Goal: Transaction & Acquisition: Download file/media

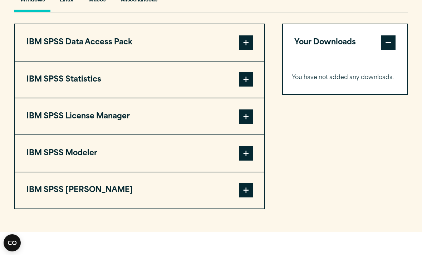
scroll to position [546, 0]
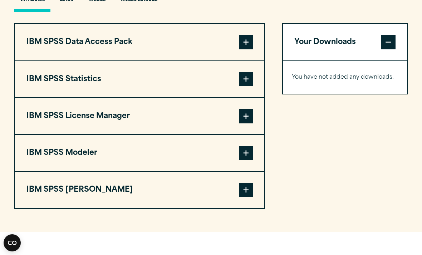
click at [247, 86] on span at bounding box center [246, 79] width 14 height 14
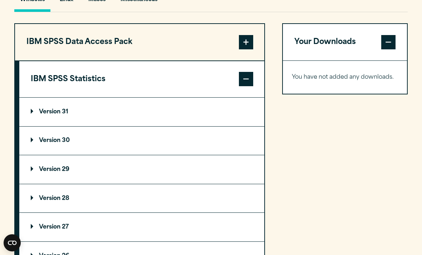
click at [172, 155] on summary "Version 30" at bounding box center [141, 141] width 245 height 29
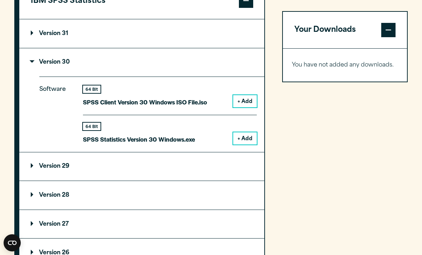
scroll to position [625, 0]
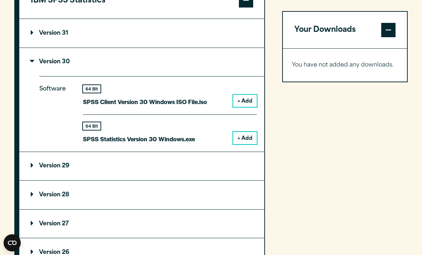
click at [242, 144] on button "+ Add" at bounding box center [245, 138] width 24 height 12
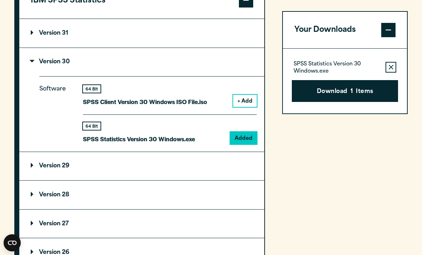
click at [386, 72] on button "Remove this item from your software download list" at bounding box center [391, 67] width 11 height 11
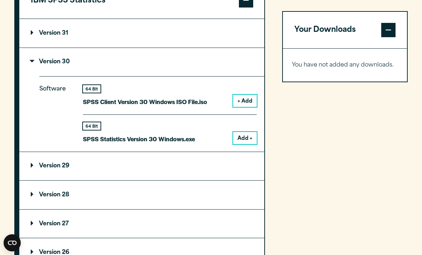
click at [255, 144] on button "Add +" at bounding box center [245, 138] width 24 height 12
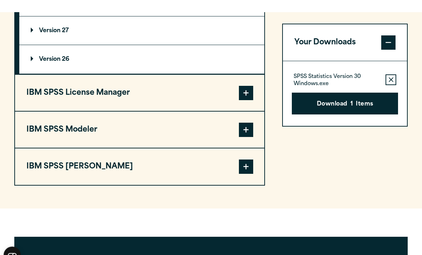
scroll to position [818, 0]
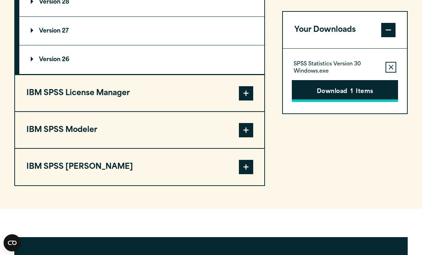
click at [383, 89] on button "Download 1 Items" at bounding box center [345, 91] width 107 height 22
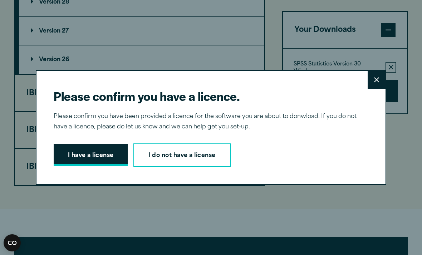
click at [79, 166] on button "I have a license" at bounding box center [91, 155] width 74 height 22
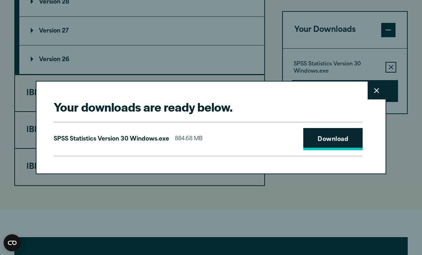
click at [317, 150] on link "Download" at bounding box center [332, 139] width 59 height 22
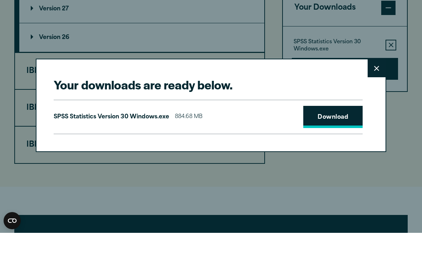
scroll to position [840, 0]
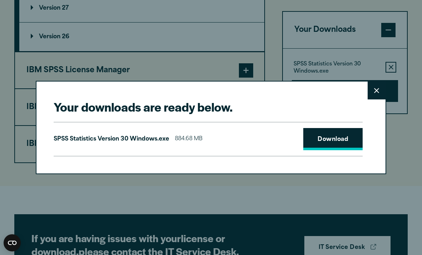
click at [316, 140] on link "Download" at bounding box center [332, 139] width 59 height 22
click at [381, 91] on button "Close" at bounding box center [377, 91] width 18 height 18
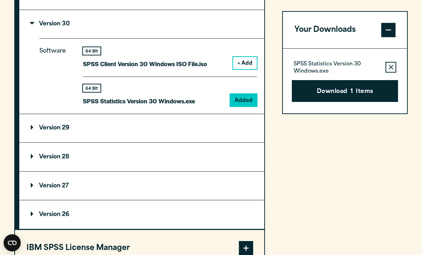
scroll to position [662, 0]
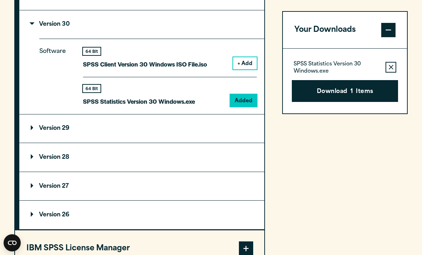
click at [172, 107] on p "SPSS Statistics Version 30 Windows.exe" at bounding box center [139, 101] width 112 height 10
click at [175, 97] on div "64 Bit SPSS Statistics Version 30 Windows.exe Added" at bounding box center [170, 92] width 174 height 30
click at [202, 104] on div "64 Bit SPSS Statistics Version 30 Windows.exe Added" at bounding box center [170, 92] width 174 height 30
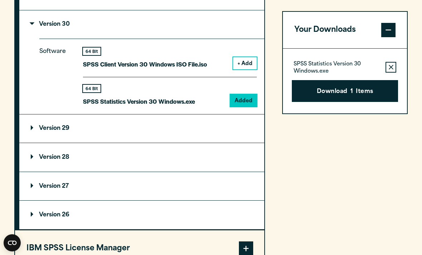
click at [202, 104] on div "64 Bit SPSS Statistics Version 30 Windows.exe Added" at bounding box center [170, 92] width 174 height 30
click at [332, 71] on p "SPSS Statistics Version 30 Windows.exe" at bounding box center [337, 68] width 87 height 14
click at [334, 91] on button "Download 1 Items" at bounding box center [345, 91] width 107 height 22
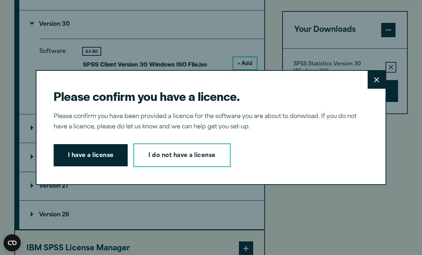
click at [334, 90] on div "Please confirm you have a licence. Close Please confirm you have been provided …" at bounding box center [211, 127] width 422 height 255
click at [218, 161] on link "I do not have a license" at bounding box center [181, 155] width 97 height 24
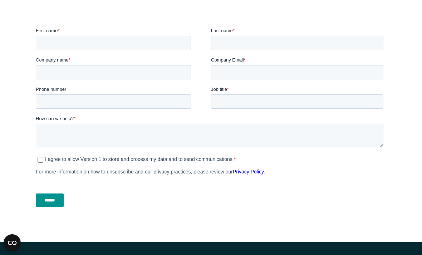
scroll to position [233, 0]
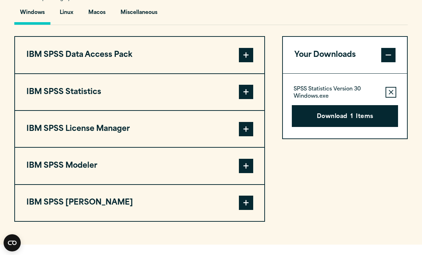
scroll to position [535, 0]
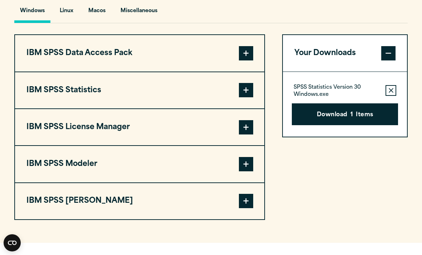
click at [61, 108] on button "IBM SPSS Statistics" at bounding box center [139, 90] width 249 height 36
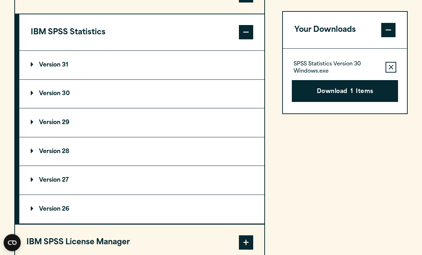
scroll to position [596, 0]
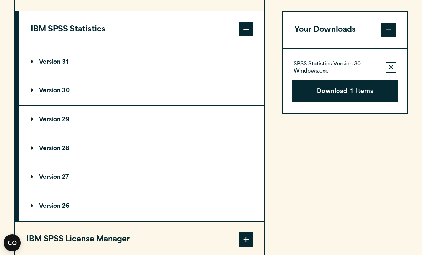
click at [49, 94] on p "Version 30" at bounding box center [50, 91] width 39 height 6
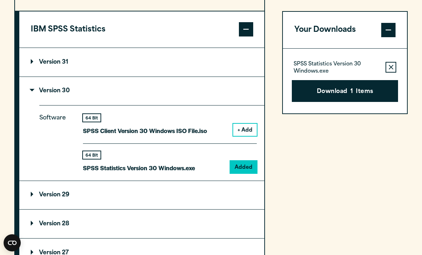
click at [127, 173] on p "SPSS Statistics Version 30 Windows.exe" at bounding box center [139, 168] width 112 height 10
click at [94, 173] on div "64 Bit SPSS Statistics Version 30 Windows.exe" at bounding box center [139, 162] width 112 height 22
click at [91, 136] on p "SPSS Client Version 30 Windows ISO File.iso" at bounding box center [145, 131] width 124 height 10
click at [242, 136] on button "+ Add" at bounding box center [245, 130] width 24 height 12
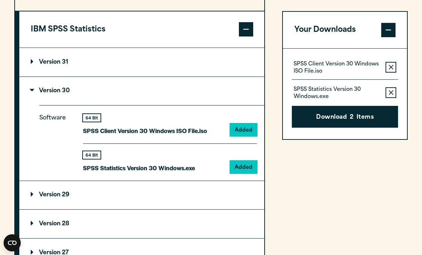
click at [323, 55] on div "SPSS Client Version 30 Windows ISO File.iso Remove this item from your software…" at bounding box center [345, 94] width 124 height 91
click at [399, 59] on div "SPSS Client Version 30 Windows ISO File.iso Remove this item from your software…" at bounding box center [345, 94] width 124 height 91
click at [392, 66] on button "Remove this item from your software download list" at bounding box center [391, 67] width 11 height 11
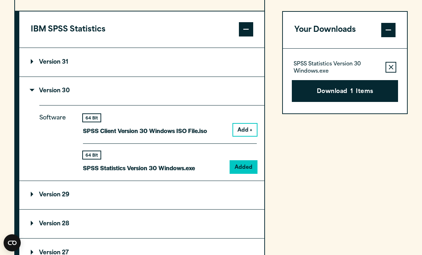
click at [304, 33] on button "Your Downloads" at bounding box center [345, 30] width 124 height 36
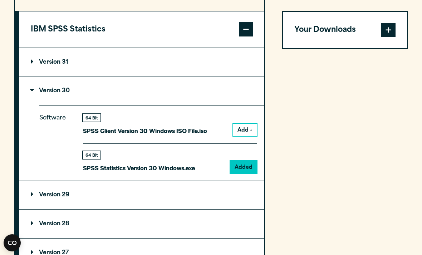
click at [302, 24] on button "Your Downloads" at bounding box center [345, 30] width 124 height 36
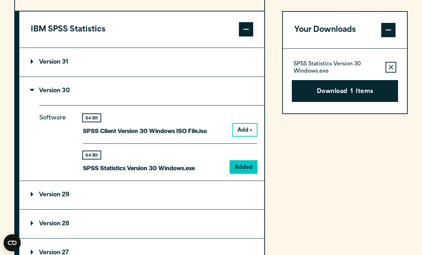
click at [307, 66] on p "SPSS Statistics Version 30 Windows.exe" at bounding box center [337, 68] width 87 height 14
click at [304, 94] on button "Download 1 Items" at bounding box center [345, 91] width 107 height 22
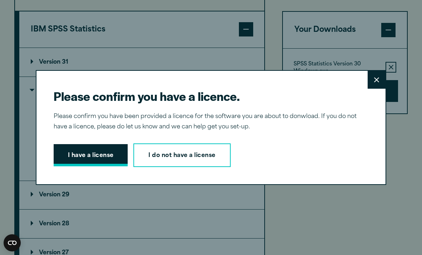
click at [60, 162] on button "I have a license" at bounding box center [91, 155] width 74 height 22
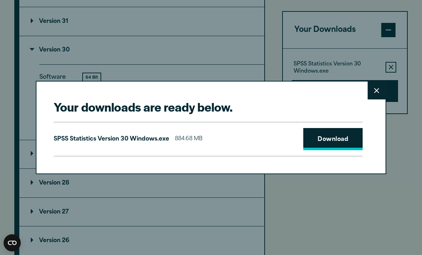
click at [333, 147] on link "Download" at bounding box center [332, 139] width 59 height 22
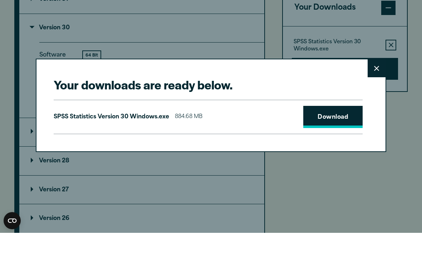
scroll to position [659, 0]
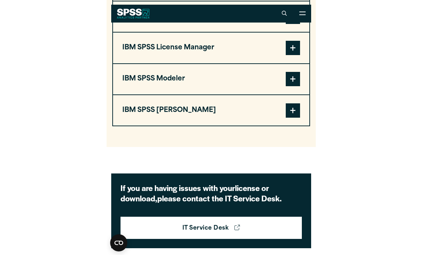
scroll to position [627, 0]
